Goal: Find specific page/section: Find specific page/section

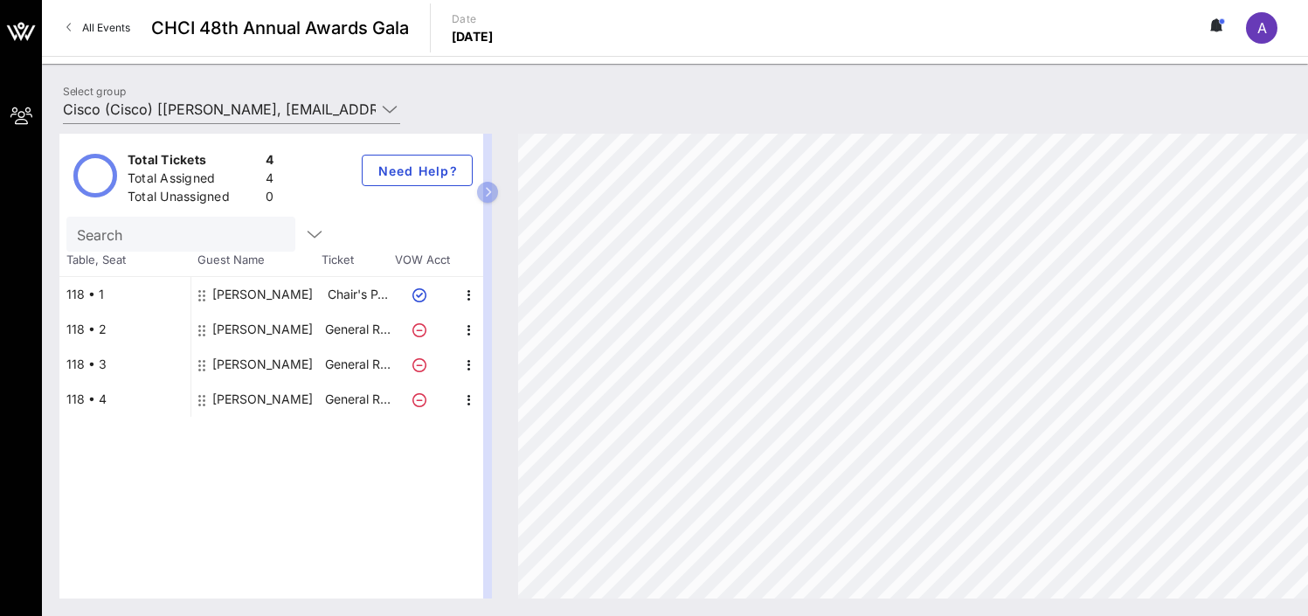
click at [1264, 32] on span "A" at bounding box center [1262, 27] width 10 height 17
